Goal: Use online tool/utility: Utilize a website feature to perform a specific function

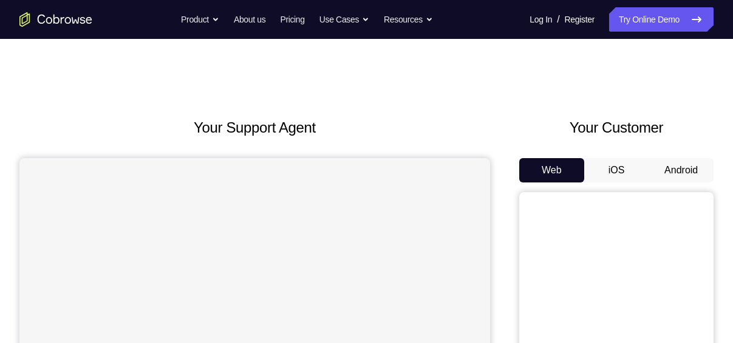
click at [676, 174] on button "Android" at bounding box center [681, 170] width 65 height 24
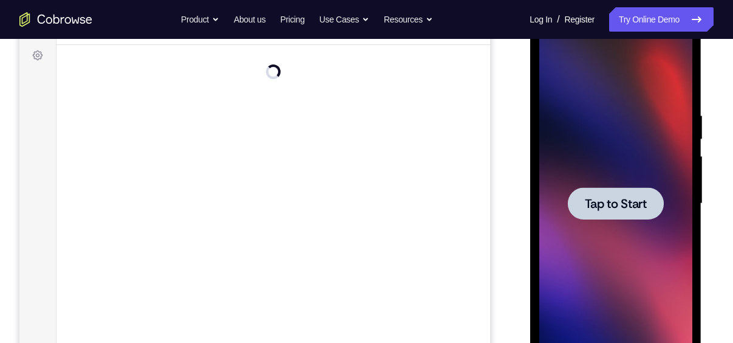
scroll to position [179, 0]
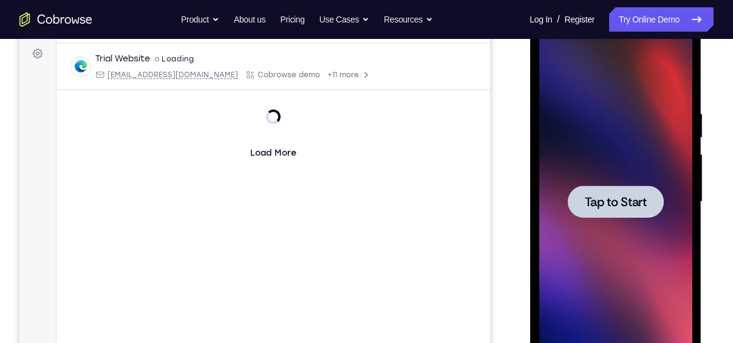
click at [609, 192] on div at bounding box center [615, 201] width 96 height 32
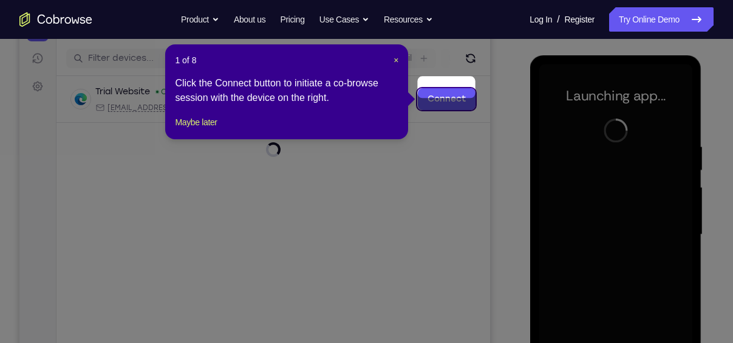
scroll to position [143, 0]
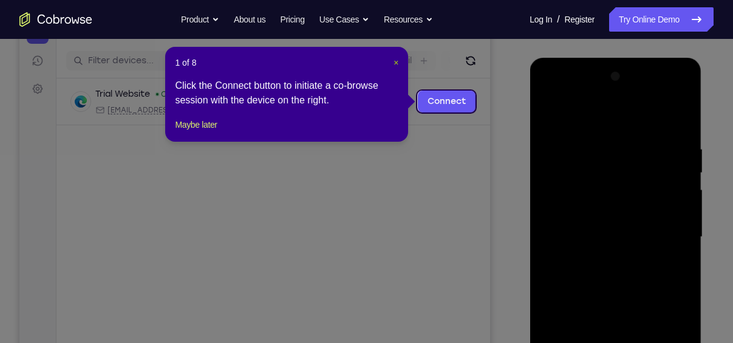
click at [395, 61] on span "×" at bounding box center [396, 63] width 5 height 10
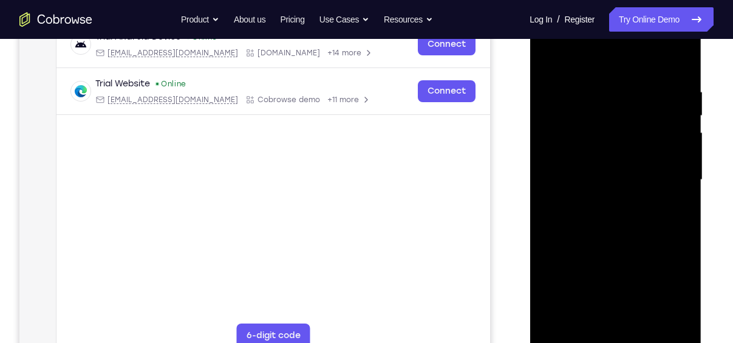
scroll to position [201, 0]
click at [616, 339] on div at bounding box center [615, 179] width 153 height 340
click at [672, 289] on div at bounding box center [615, 179] width 153 height 340
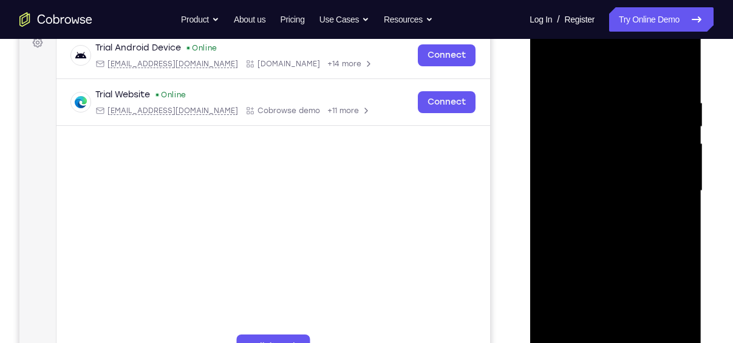
scroll to position [188, 0]
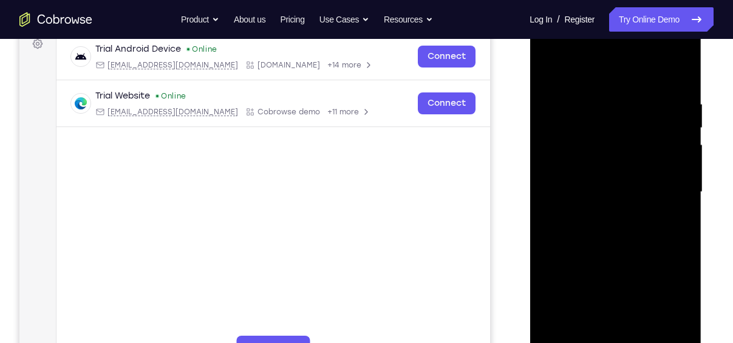
click at [589, 70] on div at bounding box center [615, 192] width 153 height 340
click at [671, 181] on div at bounding box center [615, 192] width 153 height 340
click at [601, 217] on div at bounding box center [615, 192] width 153 height 340
click at [601, 253] on div at bounding box center [615, 192] width 153 height 340
click at [581, 136] on div at bounding box center [615, 192] width 153 height 340
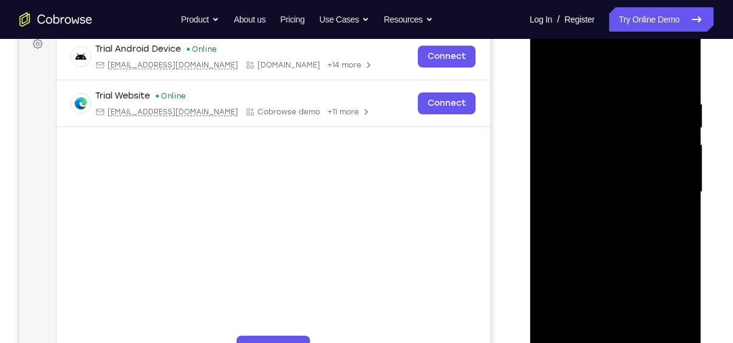
click at [608, 160] on div at bounding box center [615, 192] width 153 height 340
click at [586, 142] on div at bounding box center [615, 192] width 153 height 340
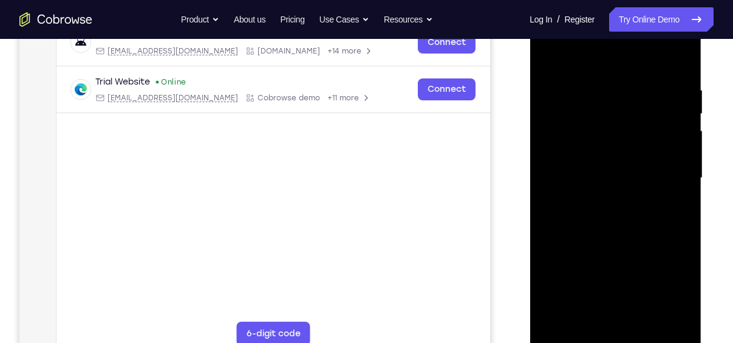
scroll to position [202, 0]
click at [678, 73] on div at bounding box center [615, 179] width 153 height 340
click at [601, 85] on div at bounding box center [615, 179] width 153 height 340
click at [557, 187] on div at bounding box center [615, 179] width 153 height 340
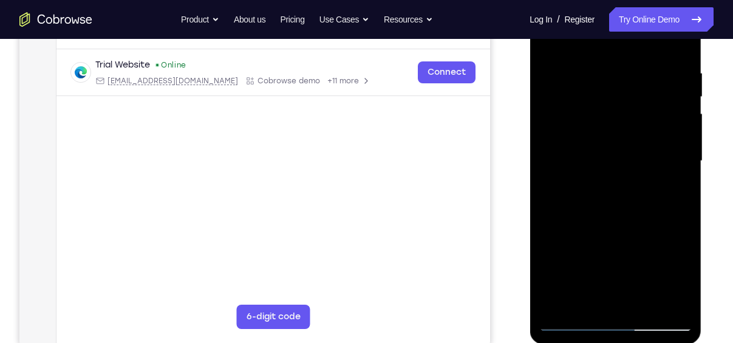
click at [657, 180] on div at bounding box center [615, 161] width 153 height 340
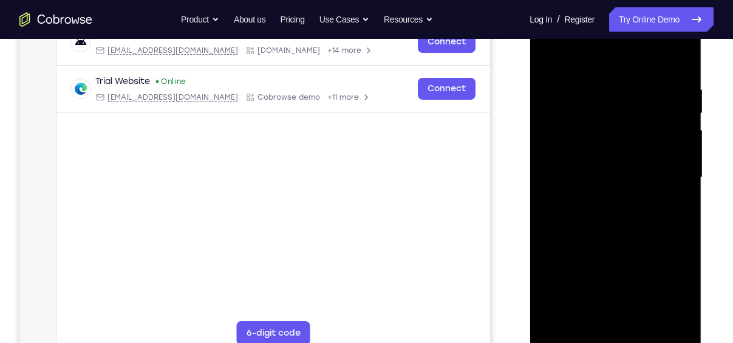
scroll to position [202, 0]
click at [668, 195] on div at bounding box center [615, 178] width 153 height 340
click at [672, 156] on div at bounding box center [615, 178] width 153 height 340
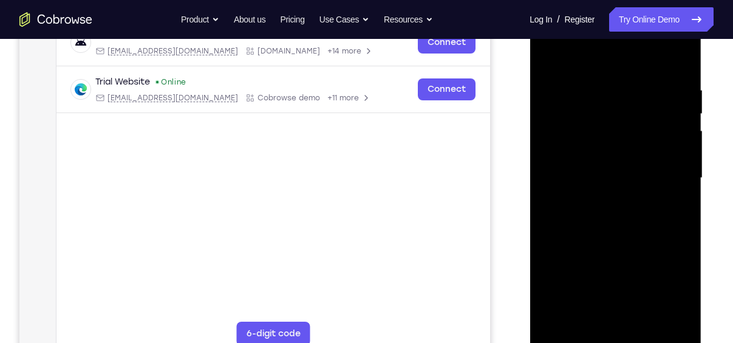
click at [677, 56] on div at bounding box center [615, 178] width 153 height 340
drag, startPoint x: 647, startPoint y: 196, endPoint x: 643, endPoint y: 241, distance: 45.1
click at [643, 241] on div at bounding box center [615, 178] width 153 height 340
click at [567, 120] on div at bounding box center [615, 178] width 153 height 340
click at [548, 52] on div at bounding box center [615, 178] width 153 height 340
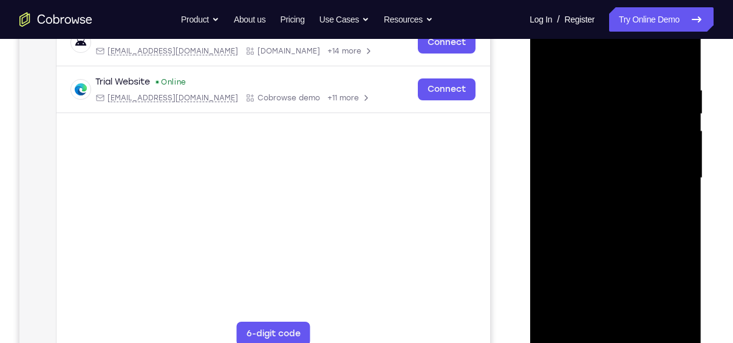
drag, startPoint x: 655, startPoint y: 78, endPoint x: 556, endPoint y: 81, distance: 99.7
click at [556, 81] on div at bounding box center [615, 178] width 153 height 340
click at [610, 83] on div at bounding box center [615, 178] width 153 height 340
click at [672, 159] on div at bounding box center [615, 178] width 153 height 340
click at [680, 63] on div at bounding box center [615, 178] width 153 height 340
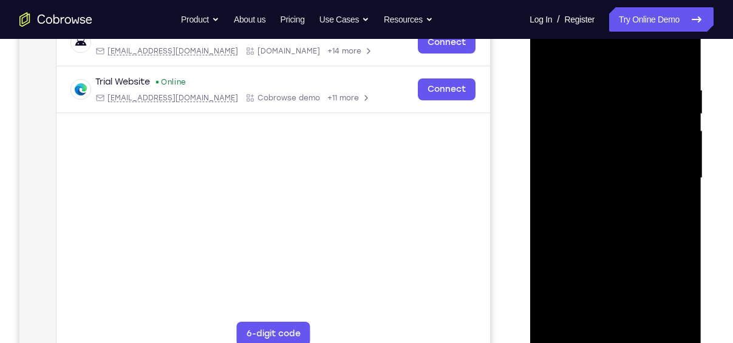
drag, startPoint x: 653, startPoint y: 89, endPoint x: 573, endPoint y: 91, distance: 79.6
click at [573, 91] on div at bounding box center [615, 178] width 153 height 340
drag, startPoint x: 658, startPoint y: 82, endPoint x: 610, endPoint y: 82, distance: 48.0
click at [610, 82] on div at bounding box center [615, 178] width 153 height 340
click at [603, 84] on div at bounding box center [615, 178] width 153 height 340
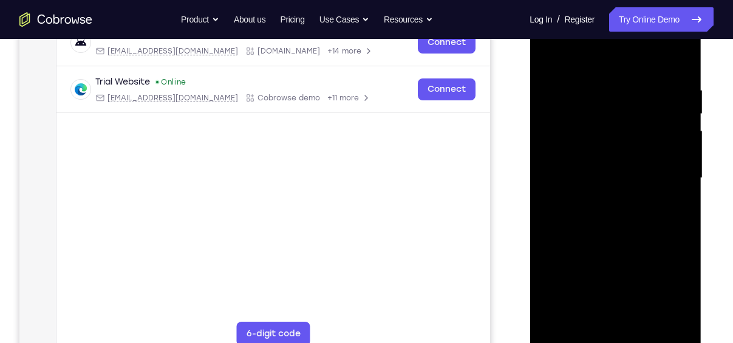
click at [675, 63] on div at bounding box center [615, 178] width 153 height 340
drag, startPoint x: 647, startPoint y: 80, endPoint x: 565, endPoint y: 87, distance: 81.7
click at [565, 87] on div at bounding box center [615, 178] width 153 height 340
drag, startPoint x: 632, startPoint y: 81, endPoint x: 561, endPoint y: 98, distance: 73.8
click at [561, 98] on div at bounding box center [615, 178] width 153 height 340
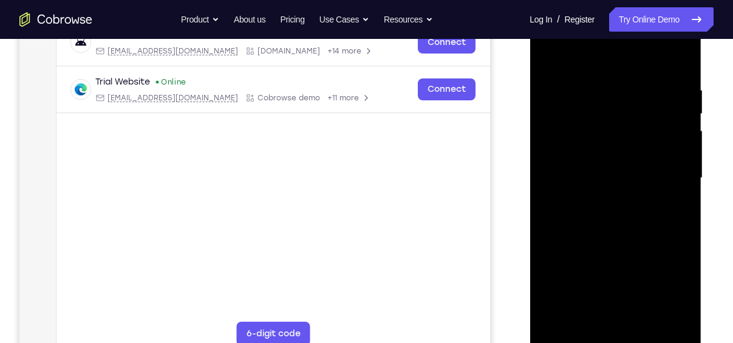
drag, startPoint x: 663, startPoint y: 84, endPoint x: 596, endPoint y: 109, distance: 71.3
click at [596, 109] on div at bounding box center [615, 178] width 153 height 340
drag, startPoint x: 580, startPoint y: 81, endPoint x: 633, endPoint y: 81, distance: 53.4
click at [633, 81] on div at bounding box center [615, 178] width 153 height 340
click at [596, 82] on div at bounding box center [615, 178] width 153 height 340
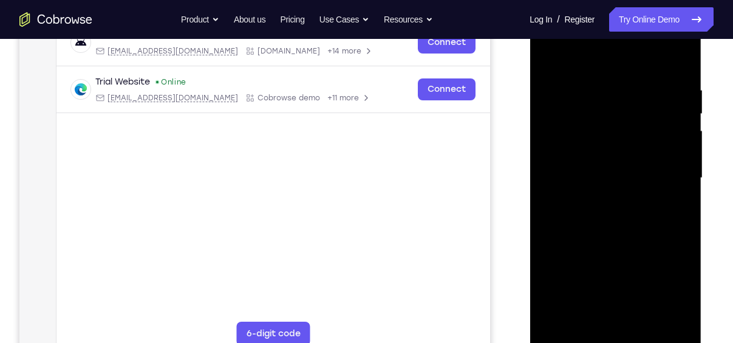
click at [682, 60] on div at bounding box center [615, 178] width 153 height 340
drag, startPoint x: 662, startPoint y: 81, endPoint x: 575, endPoint y: 83, distance: 87.5
click at [575, 83] on div at bounding box center [615, 178] width 153 height 340
drag, startPoint x: 647, startPoint y: 84, endPoint x: 588, endPoint y: 80, distance: 59.1
click at [588, 80] on div at bounding box center [615, 178] width 153 height 340
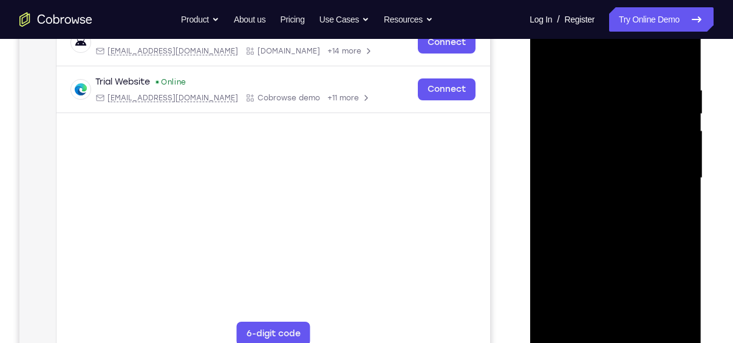
drag, startPoint x: 635, startPoint y: 84, endPoint x: 563, endPoint y: 82, distance: 71.7
click at [563, 82] on div at bounding box center [615, 178] width 153 height 340
drag, startPoint x: 624, startPoint y: 83, endPoint x: 585, endPoint y: 90, distance: 39.7
click at [585, 90] on div at bounding box center [615, 178] width 153 height 340
drag, startPoint x: 655, startPoint y: 90, endPoint x: 589, endPoint y: 100, distance: 66.9
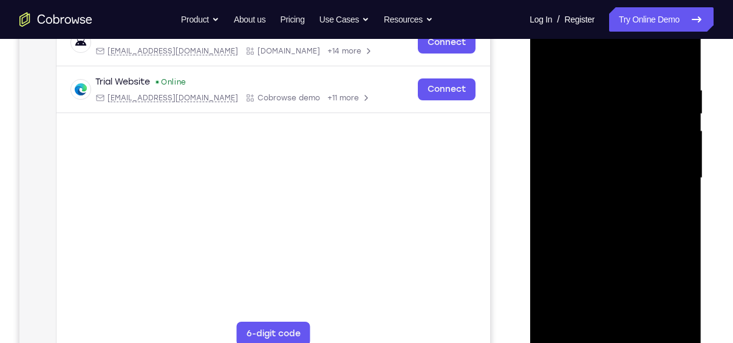
click at [589, 100] on div at bounding box center [615, 178] width 153 height 340
drag, startPoint x: 646, startPoint y: 77, endPoint x: 585, endPoint y: 88, distance: 61.8
click at [585, 88] on div at bounding box center [615, 178] width 153 height 340
drag, startPoint x: 631, startPoint y: 77, endPoint x: 551, endPoint y: 88, distance: 80.9
click at [551, 88] on div at bounding box center [615, 178] width 153 height 340
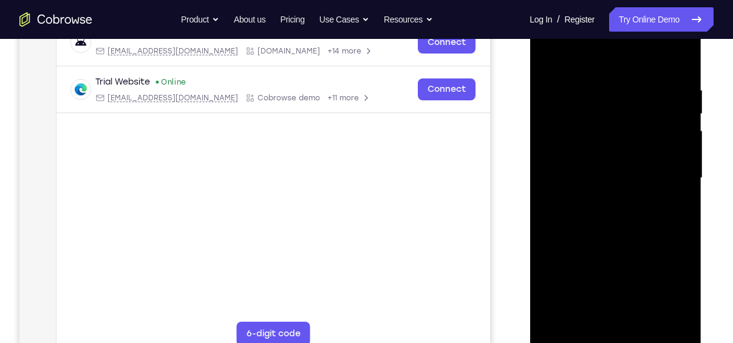
click at [609, 86] on div at bounding box center [615, 178] width 153 height 340
click at [678, 63] on div at bounding box center [615, 178] width 153 height 340
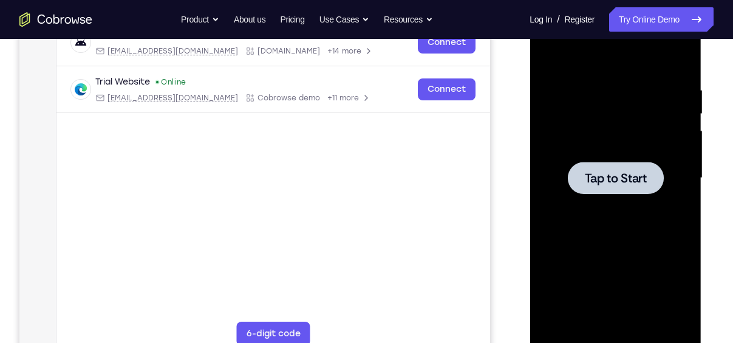
click at [601, 179] on span "Tap to Start" at bounding box center [615, 178] width 62 height 12
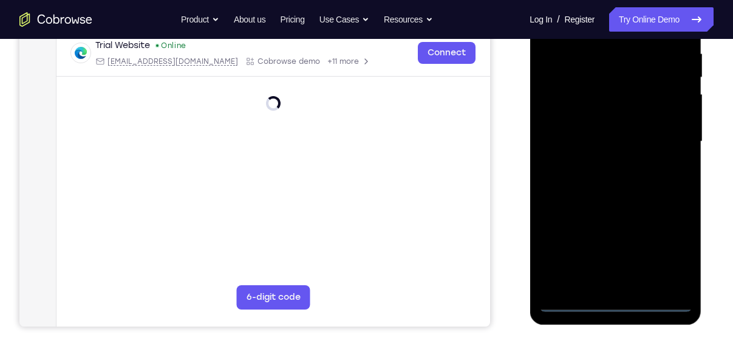
scroll to position [242, 0]
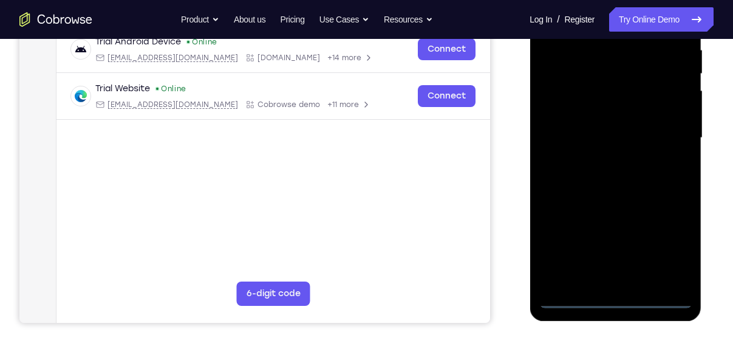
click at [612, 298] on div at bounding box center [615, 138] width 153 height 340
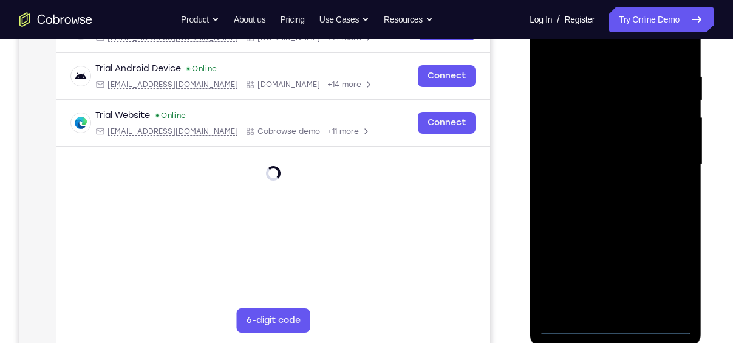
scroll to position [213, 0]
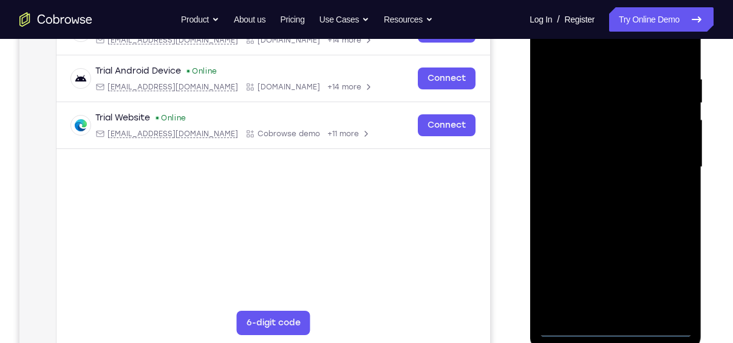
click at [677, 278] on div at bounding box center [615, 167] width 153 height 340
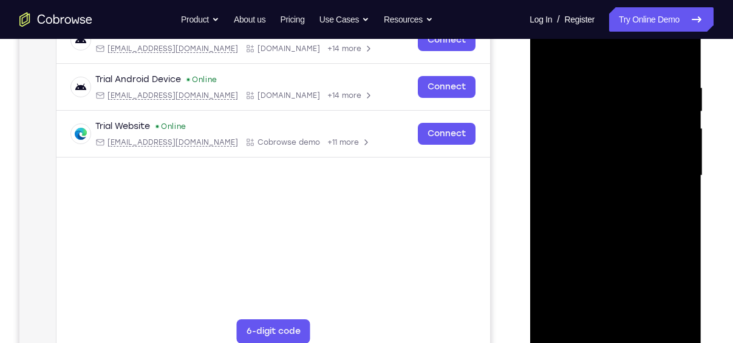
scroll to position [204, 0]
click at [603, 59] on div at bounding box center [615, 176] width 153 height 340
click at [666, 172] on div at bounding box center [615, 176] width 153 height 340
click at [603, 198] on div at bounding box center [615, 176] width 153 height 340
click at [614, 236] on div at bounding box center [615, 176] width 153 height 340
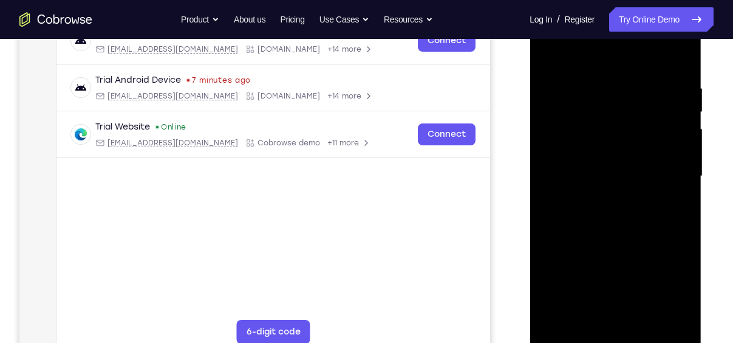
click at [589, 115] on div at bounding box center [615, 176] width 153 height 340
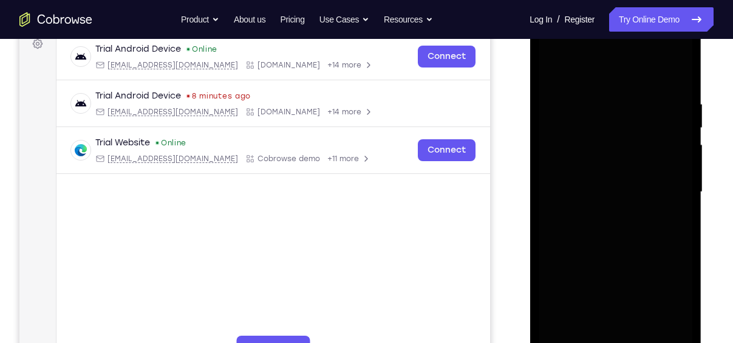
scroll to position [190, 0]
